Goal: Information Seeking & Learning: Learn about a topic

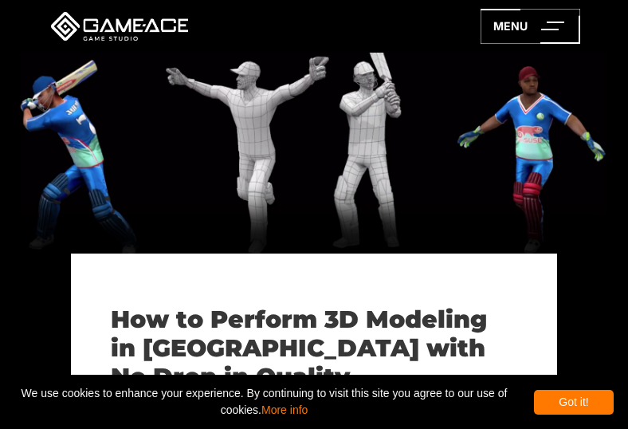
scroll to position [399, 0]
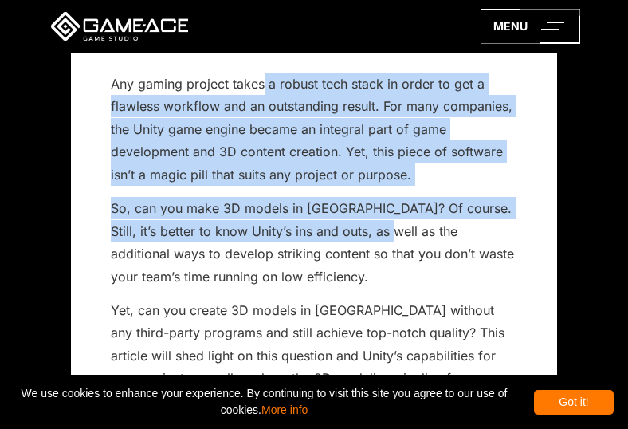
click at [348, 238] on p "So, can you make 3D models in [GEOGRAPHIC_DATA]? Of course. Still, it’s better …" at bounding box center [314, 242] width 407 height 91
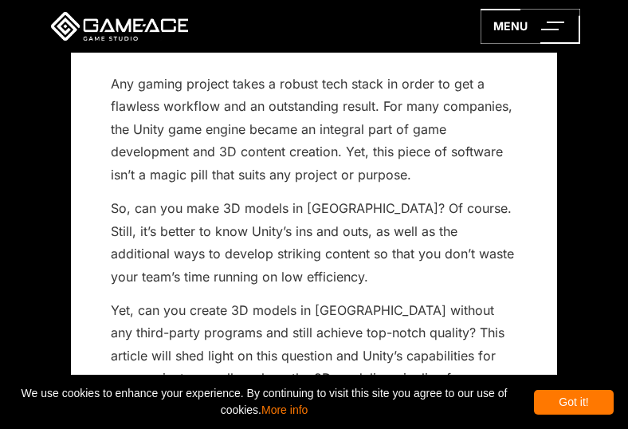
scroll to position [0, 0]
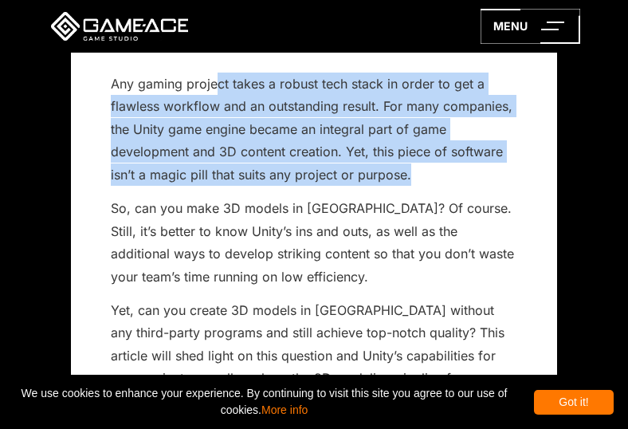
drag, startPoint x: 223, startPoint y: 87, endPoint x: 451, endPoint y: 178, distance: 245.5
click at [451, 178] on p "Any gaming project takes a robust tech stack in order to get a flawless workflo…" at bounding box center [314, 129] width 407 height 113
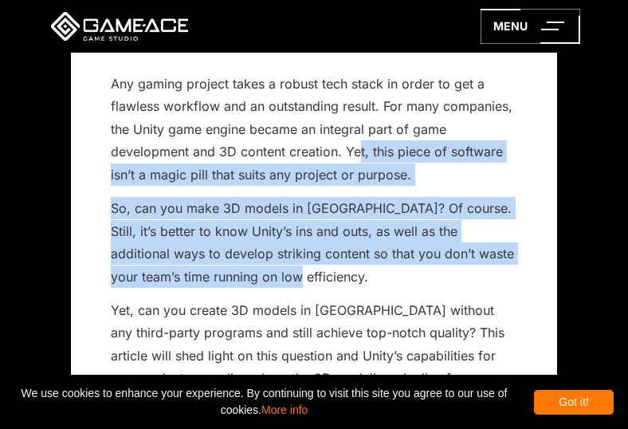
drag, startPoint x: 360, startPoint y: 155, endPoint x: 415, endPoint y: 273, distance: 129.5
click at [415, 273] on p "So, can you make 3D models in [GEOGRAPHIC_DATA]? Of course. Still, it’s better …" at bounding box center [314, 242] width 407 height 91
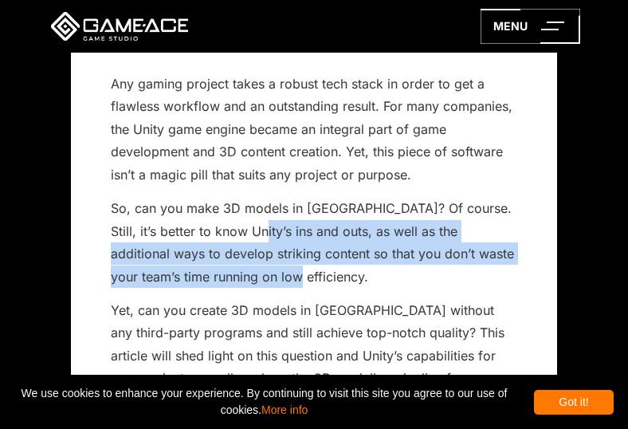
drag, startPoint x: 223, startPoint y: 234, endPoint x: 348, endPoint y: 285, distance: 134.5
click at [348, 285] on p "So, can you make 3D models in [GEOGRAPHIC_DATA]? Of course. Still, it’s better …" at bounding box center [314, 242] width 407 height 91
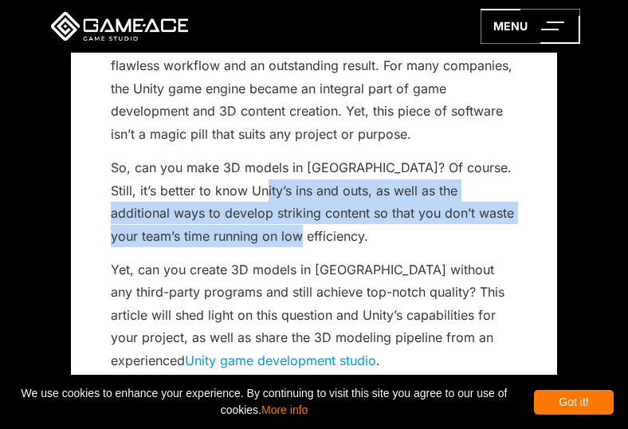
scroll to position [558, 0]
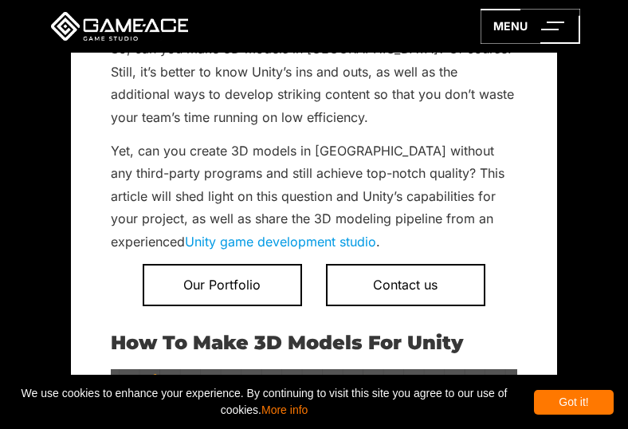
click at [284, 169] on p "Yet, can you create 3D models in [GEOGRAPHIC_DATA] without any third-party prog…" at bounding box center [314, 196] width 407 height 113
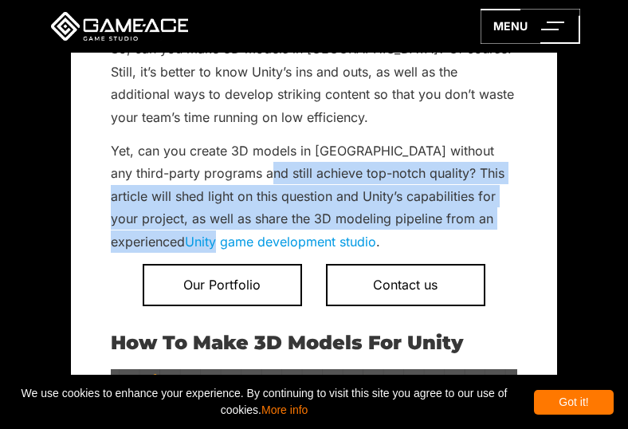
drag, startPoint x: 255, startPoint y: 165, endPoint x: 523, endPoint y: 211, distance: 271.9
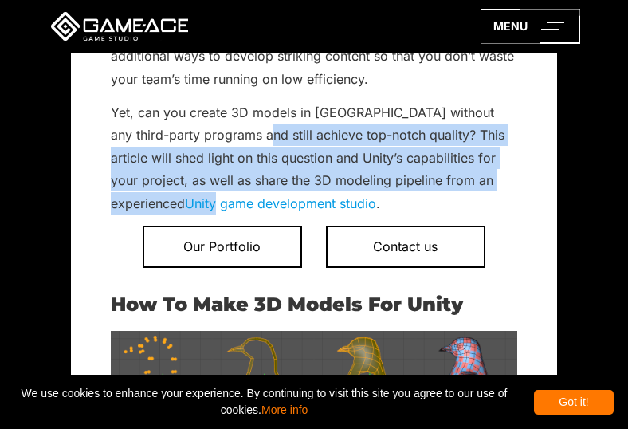
scroll to position [797, 0]
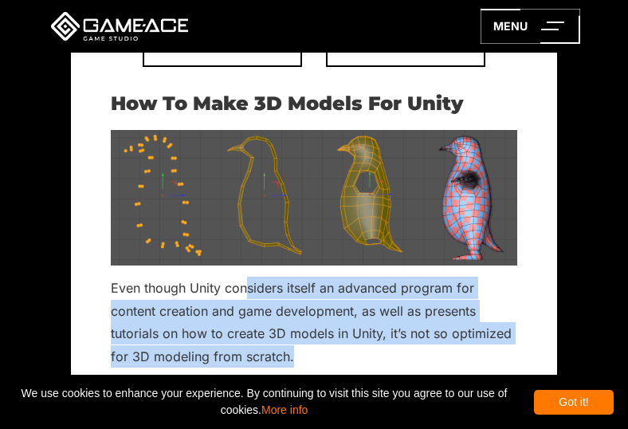
drag, startPoint x: 246, startPoint y: 291, endPoint x: 506, endPoint y: 362, distance: 269.5
click at [506, 362] on p "Even though Unity considers itself an advanced program for content creation and…" at bounding box center [314, 322] width 407 height 91
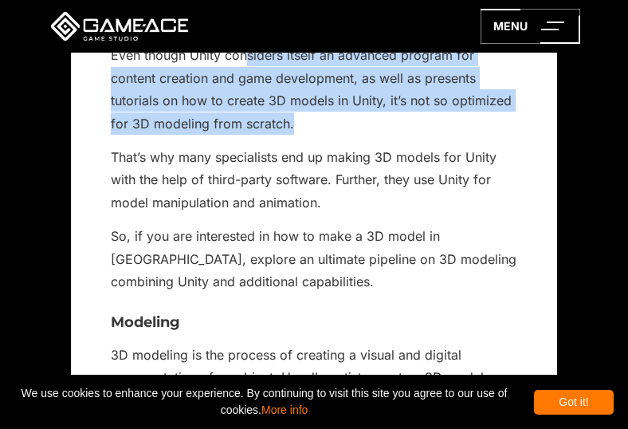
scroll to position [1037, 0]
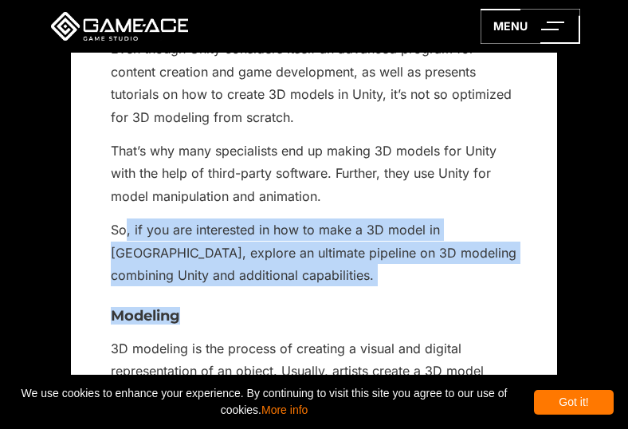
drag, startPoint x: 125, startPoint y: 235, endPoint x: 293, endPoint y: 291, distance: 177.3
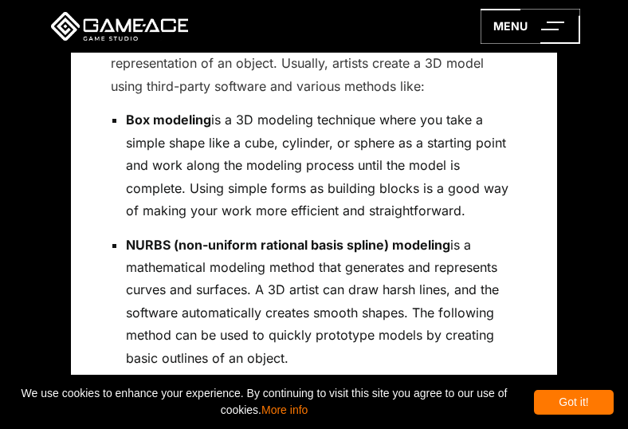
scroll to position [1356, 0]
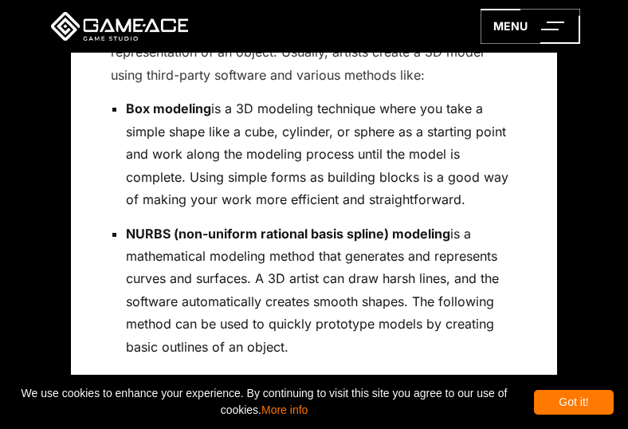
drag, startPoint x: 230, startPoint y: 256, endPoint x: 329, endPoint y: 349, distance: 136.5
click at [329, 349] on p "NURBS (non-uniform rational basis spline) modeling is a mathematical modeling m…" at bounding box center [322, 290] width 392 height 136
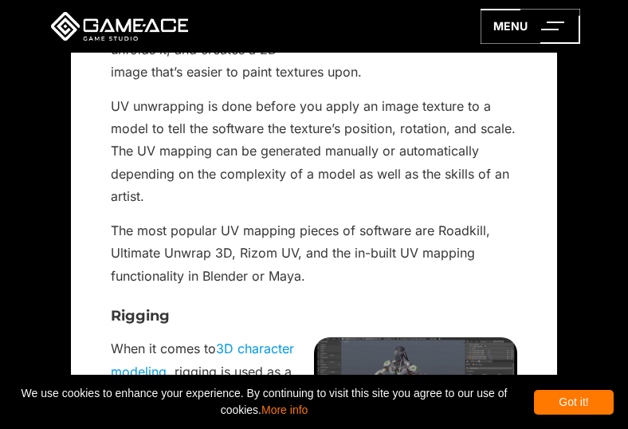
scroll to position [2631, 0]
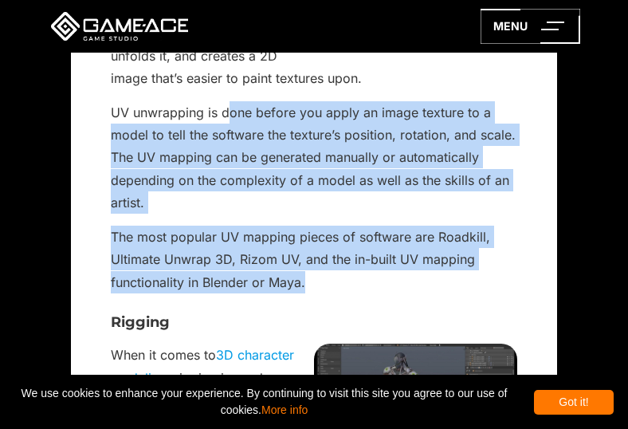
drag, startPoint x: 241, startPoint y: 112, endPoint x: 352, endPoint y: 293, distance: 211.6
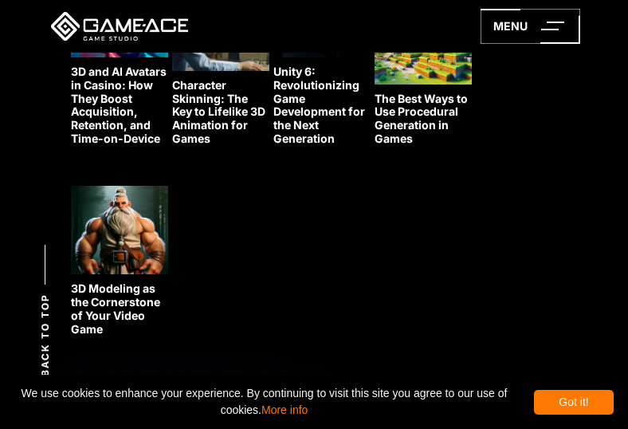
scroll to position [6858, 0]
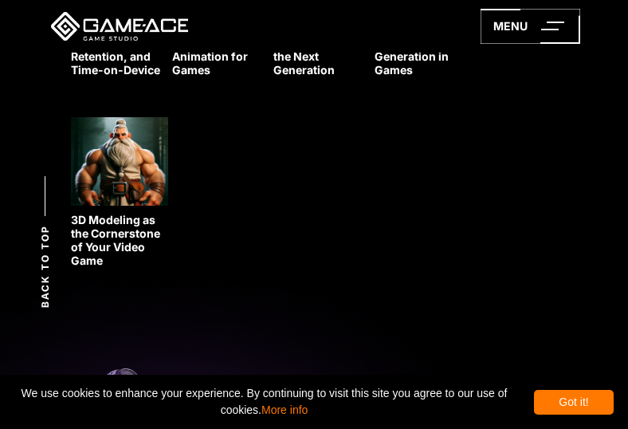
drag, startPoint x: 250, startPoint y: 124, endPoint x: 261, endPoint y: 121, distance: 11.6
